Goal: Navigation & Orientation: Find specific page/section

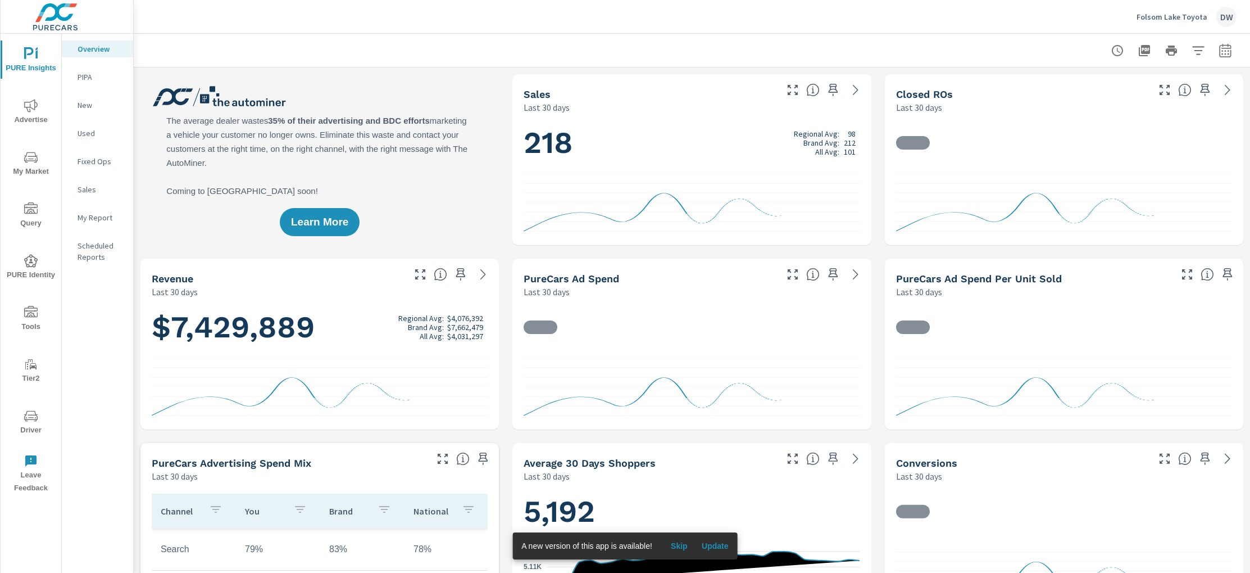
click at [93, 78] on p "PIPA" at bounding box center [101, 76] width 47 height 11
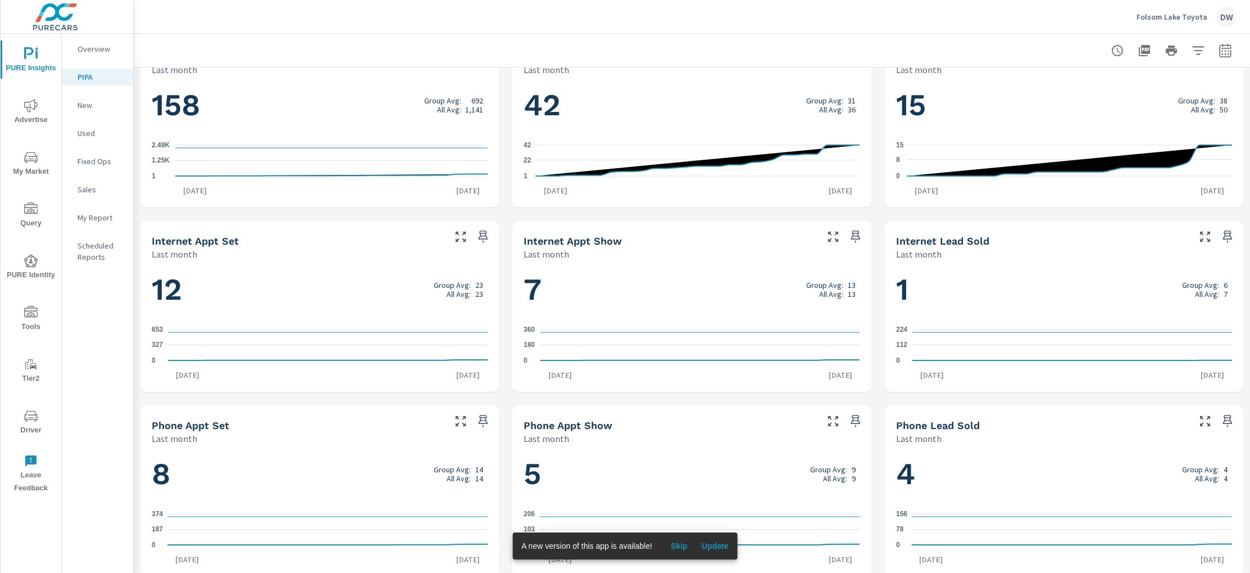
scroll to position [601, 0]
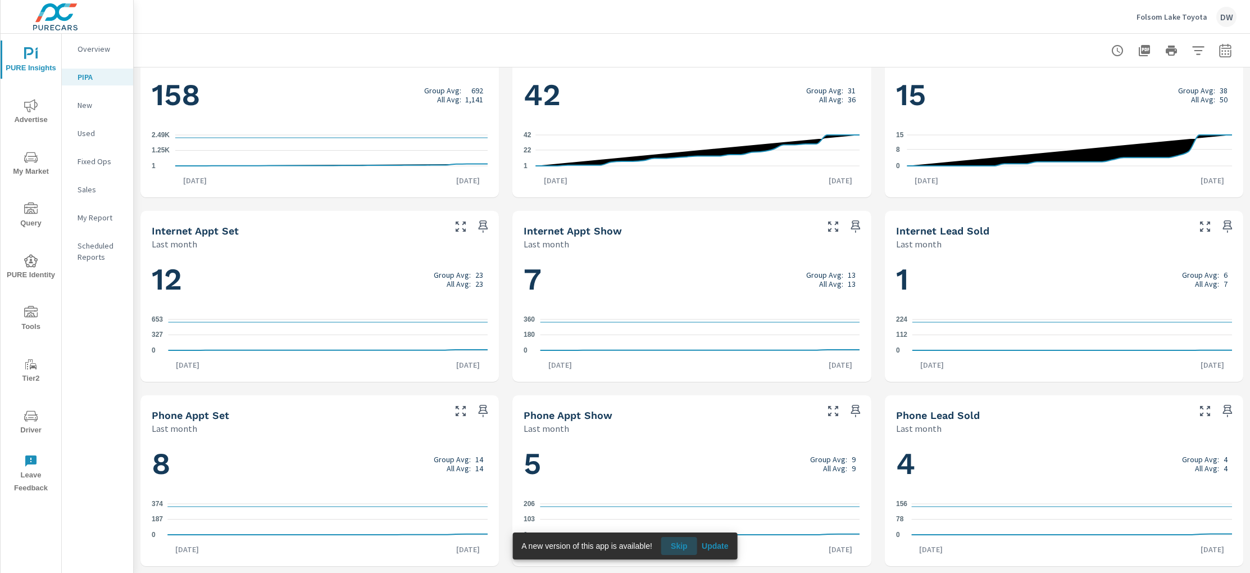
click at [682, 546] on span "Skip" at bounding box center [679, 546] width 27 height 10
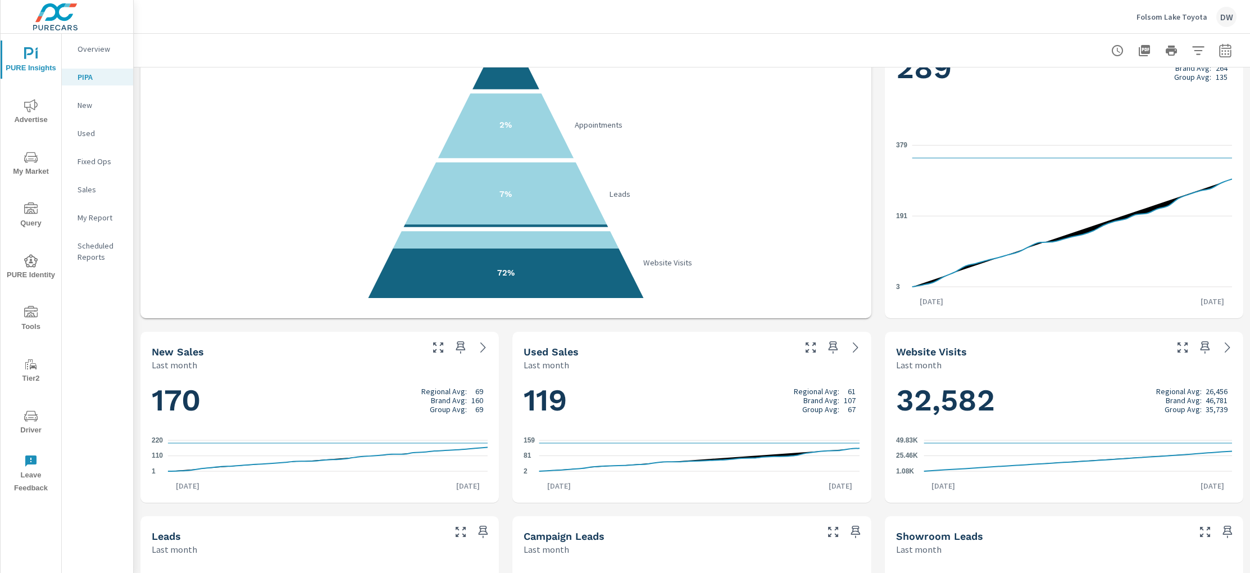
scroll to position [0, 0]
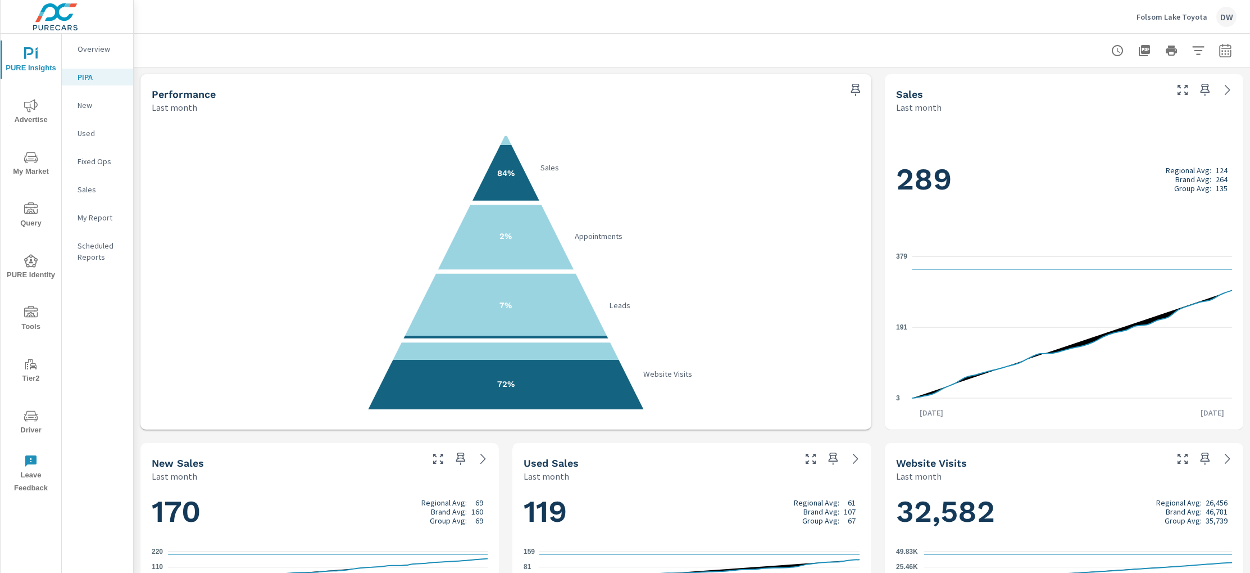
click at [92, 105] on p "New" at bounding box center [101, 104] width 47 height 11
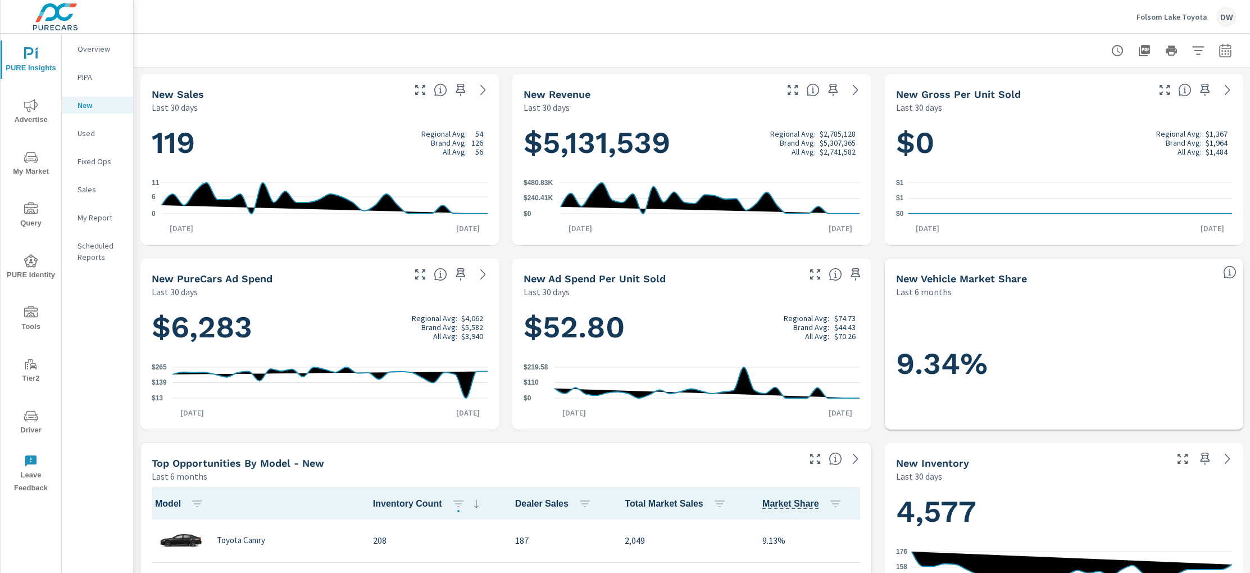
click at [92, 188] on p "Sales" at bounding box center [101, 189] width 47 height 11
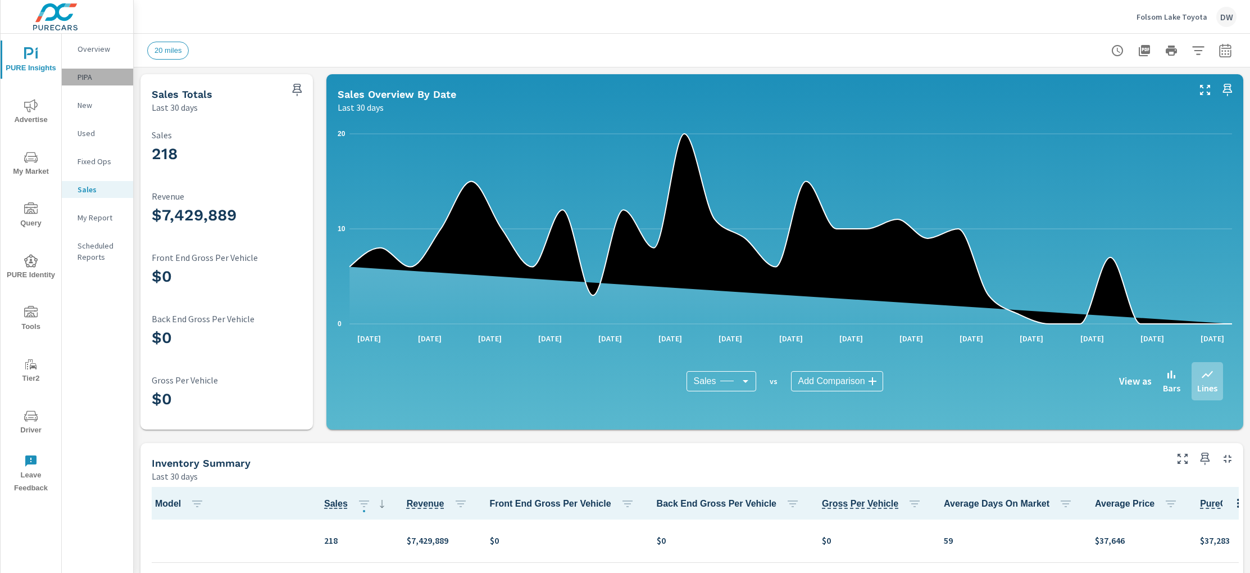
click at [97, 79] on p "PIPA" at bounding box center [101, 76] width 47 height 11
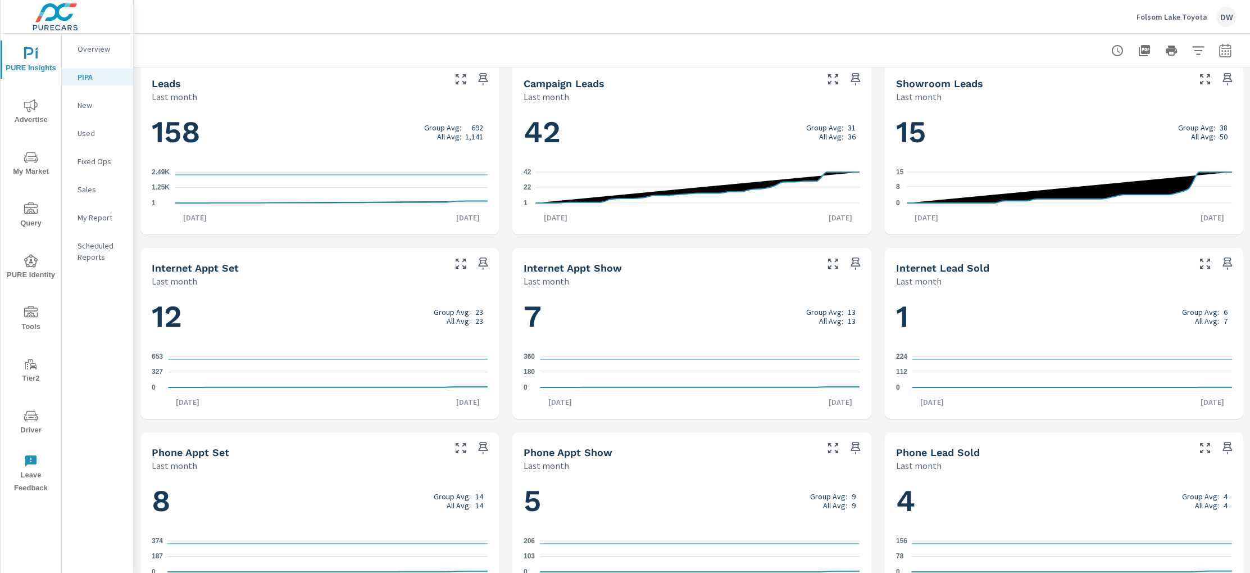
scroll to position [601, 0]
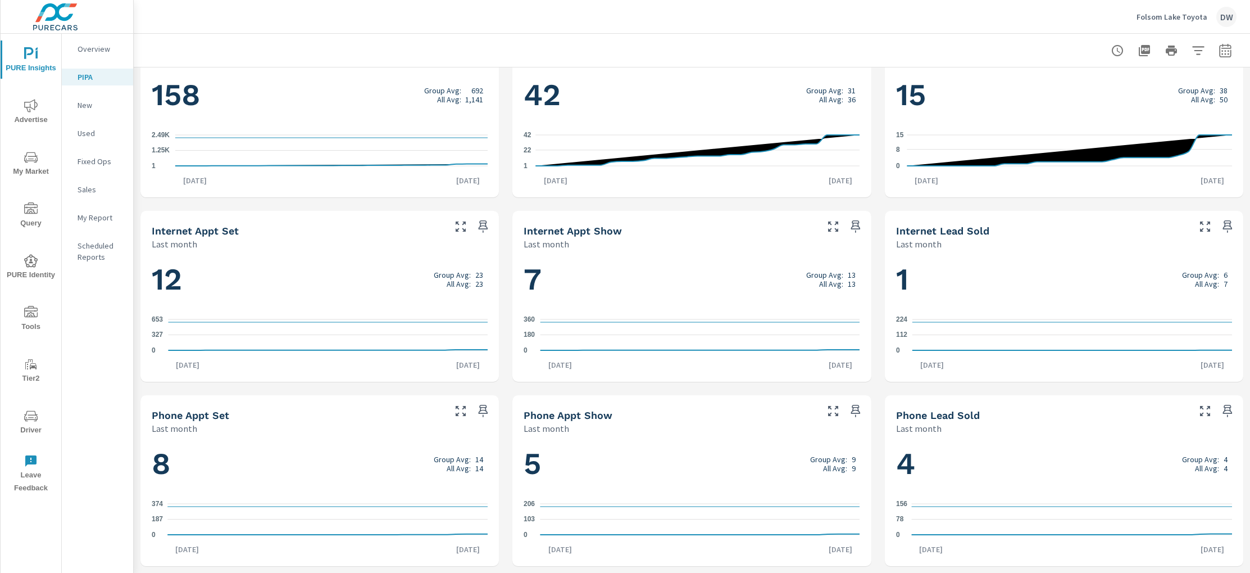
click at [33, 265] on icon "nav menu" at bounding box center [30, 260] width 13 height 13
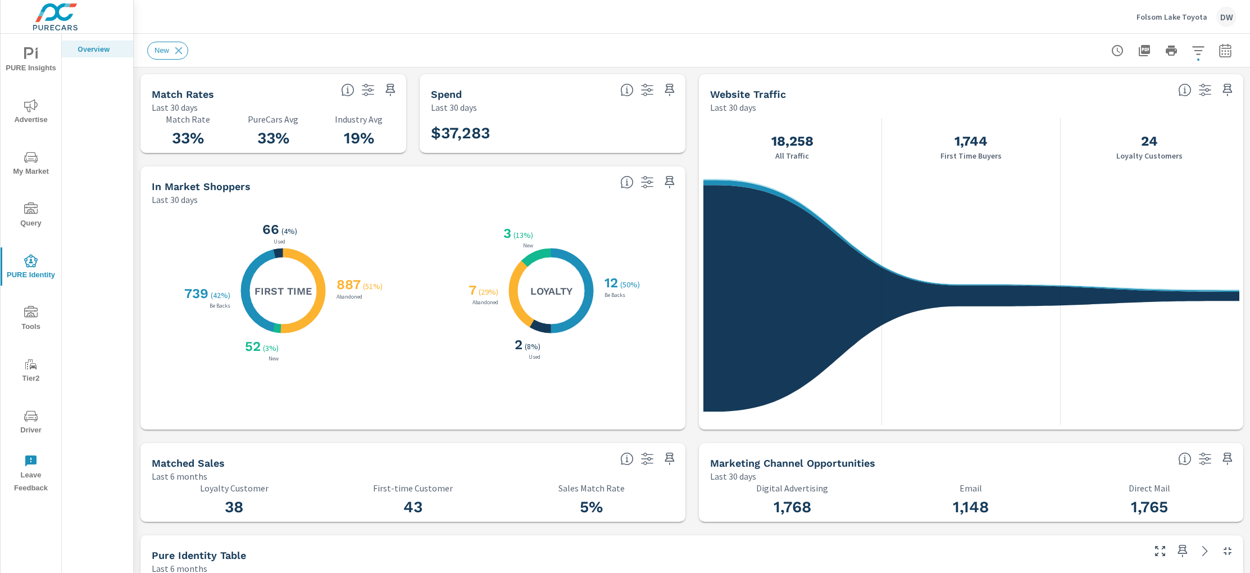
click at [30, 55] on icon "nav menu" at bounding box center [30, 53] width 13 height 13
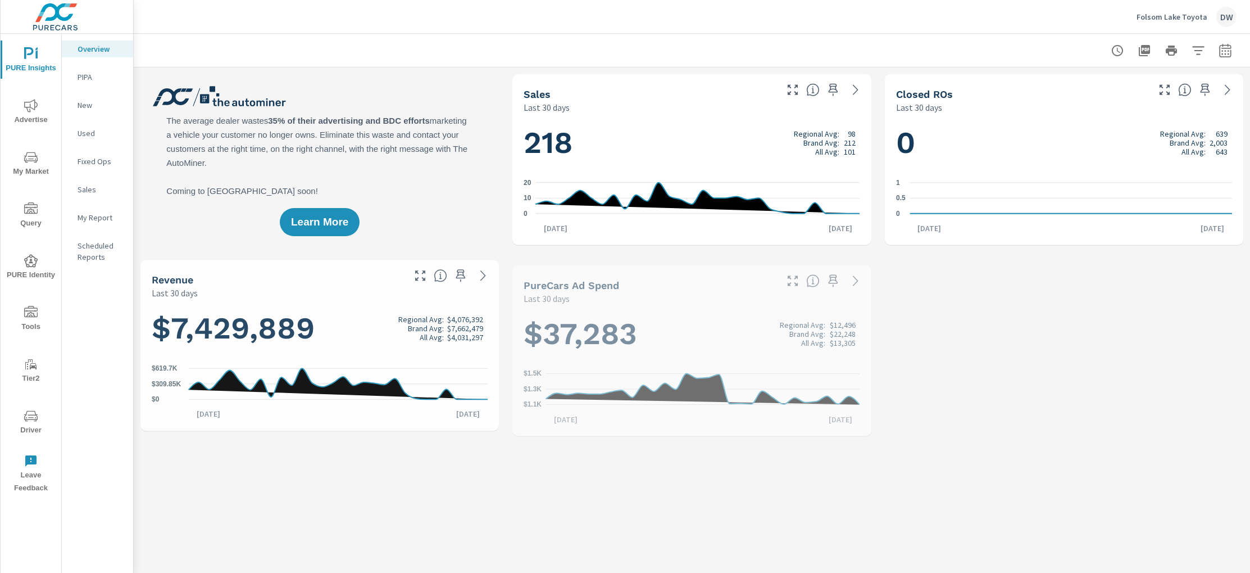
scroll to position [1, 0]
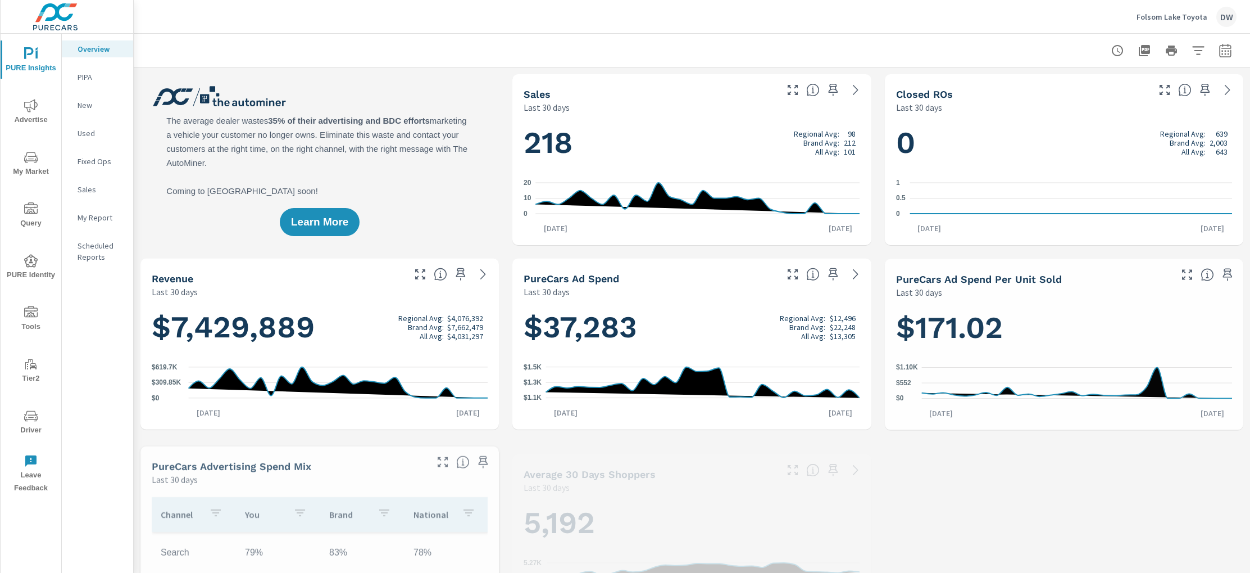
click at [92, 76] on p "PIPA" at bounding box center [101, 76] width 47 height 11
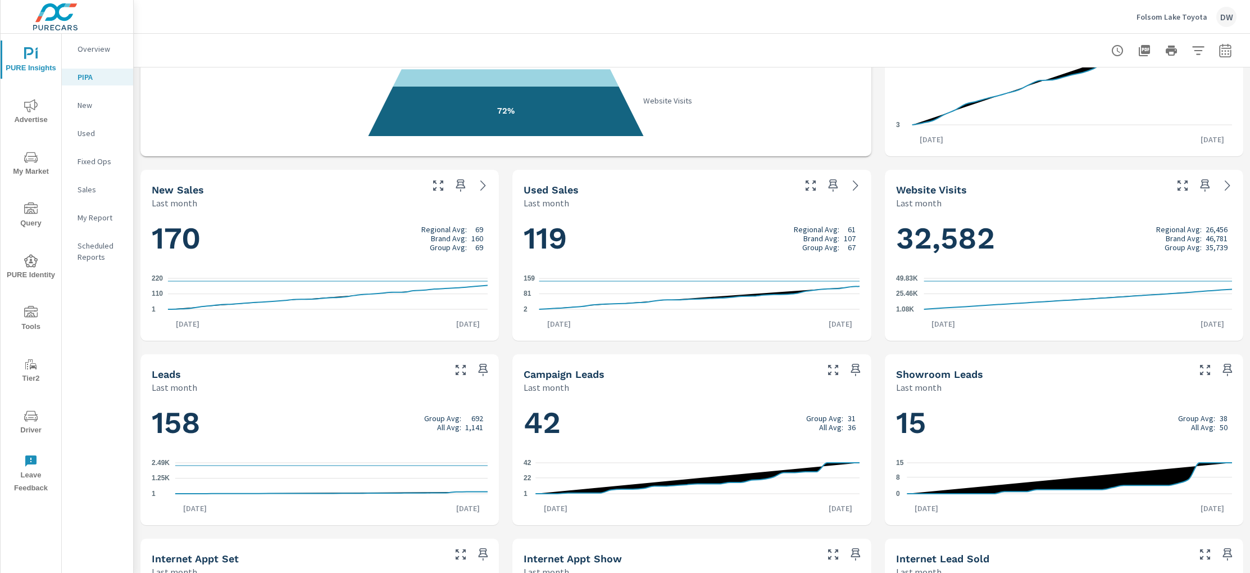
scroll to position [601, 0]
